Goal: Find specific page/section: Find specific page/section

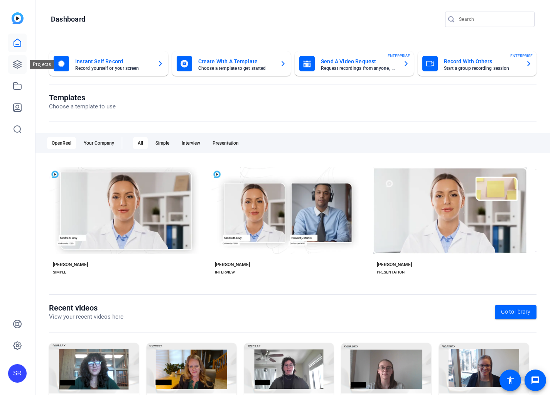
click at [17, 68] on icon at bounding box center [17, 65] width 8 height 8
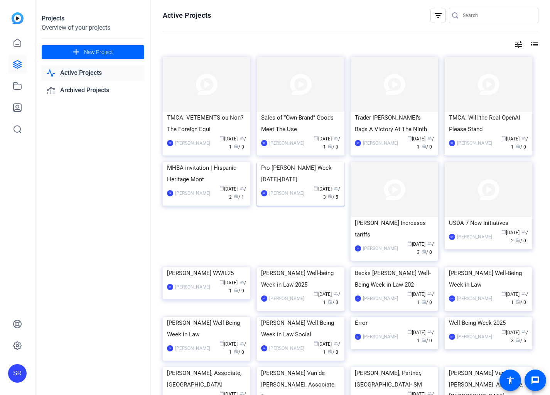
click at [293, 162] on img at bounding box center [301, 162] width 88 height 0
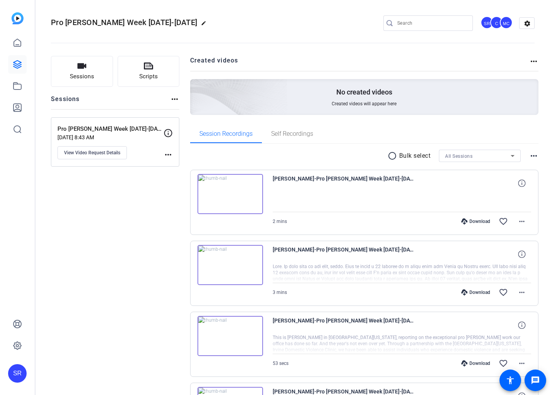
click at [224, 192] on img at bounding box center [230, 194] width 66 height 40
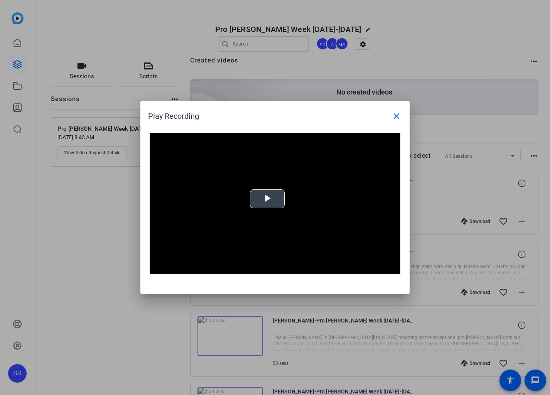
click at [267, 199] on span "Video Player" at bounding box center [267, 199] width 0 height 0
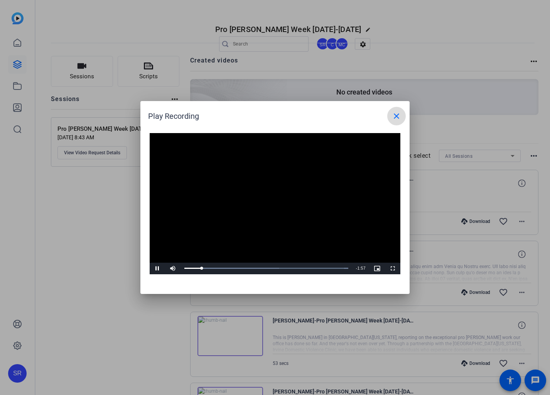
click at [394, 113] on mat-icon "close" at bounding box center [396, 115] width 9 height 9
